Goal: Task Accomplishment & Management: Use online tool/utility

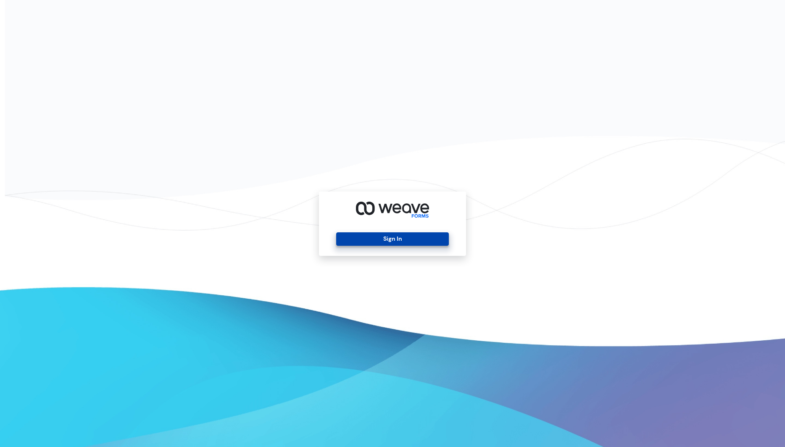
click at [375, 235] on button "Sign In" at bounding box center [392, 238] width 112 height 13
